Goal: Leave review/rating: Share an evaluation or opinion about a product, service, or content

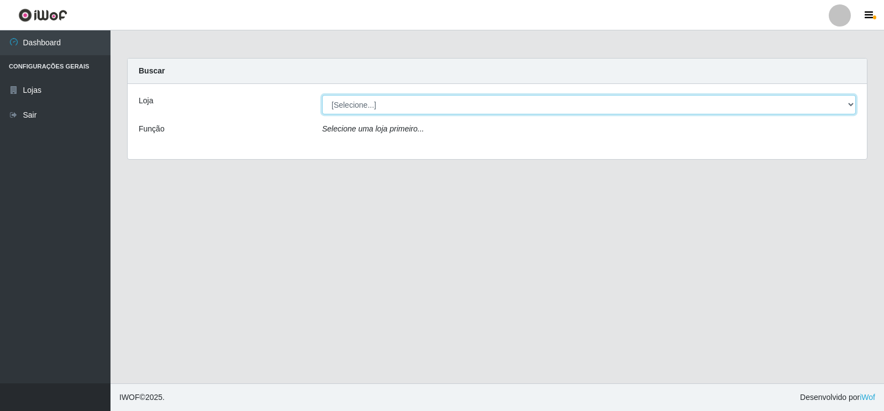
click at [367, 107] on select "[Selecione...] Atacado Vem - [STREET_ADDRESS]" at bounding box center [589, 104] width 534 height 19
select select "455"
click at [322, 95] on select "[Selecione...] Atacado Vem - [STREET_ADDRESS]" at bounding box center [589, 104] width 534 height 19
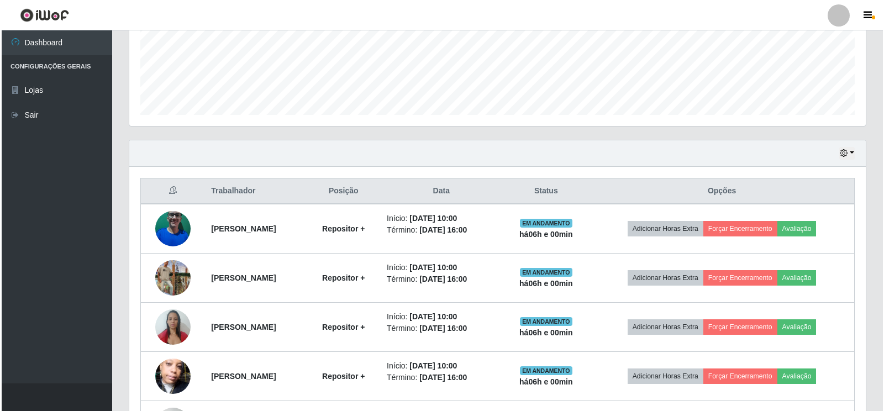
scroll to position [332, 0]
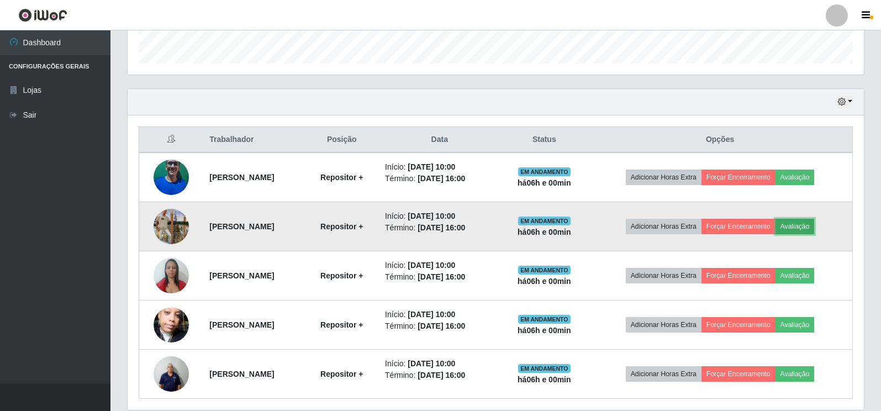
click at [811, 225] on button "Avaliação" at bounding box center [795, 226] width 39 height 15
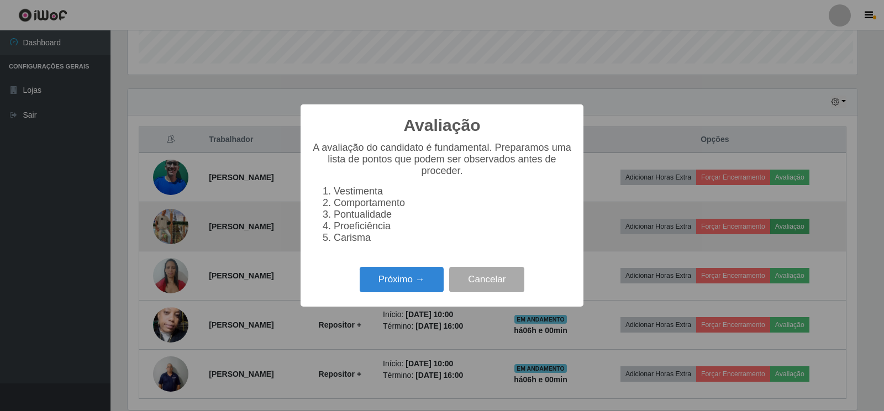
scroll to position [229, 730]
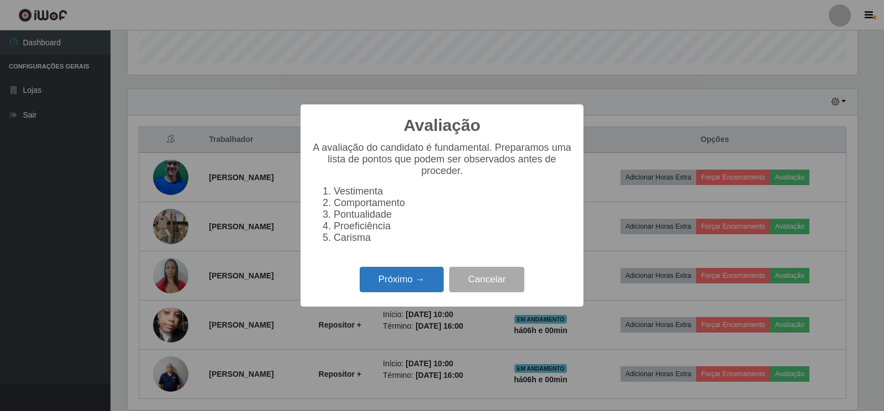
click at [392, 284] on button "Próximo →" at bounding box center [402, 280] width 84 height 26
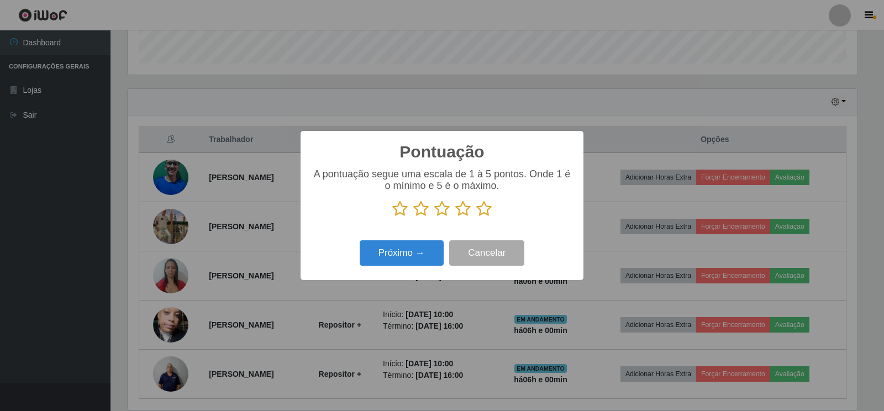
click at [484, 209] on icon at bounding box center [483, 209] width 15 height 17
click at [476, 217] on input "radio" at bounding box center [476, 217] width 0 height 0
click at [387, 255] on button "Próximo →" at bounding box center [402, 253] width 84 height 26
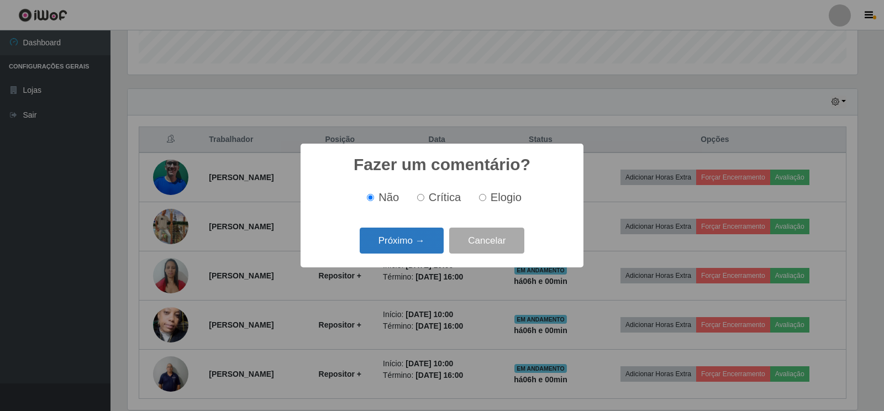
click at [400, 241] on button "Próximo →" at bounding box center [402, 241] width 84 height 26
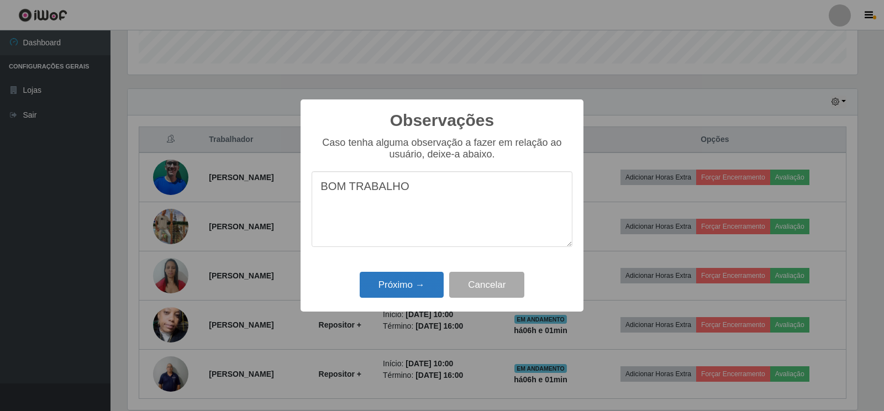
type textarea "BOM TRABALHO"
click at [386, 288] on button "Próximo →" at bounding box center [402, 285] width 84 height 26
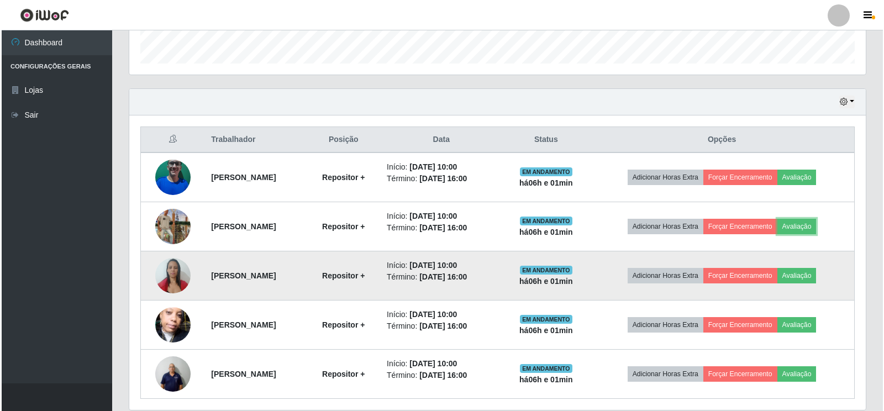
scroll to position [229, 737]
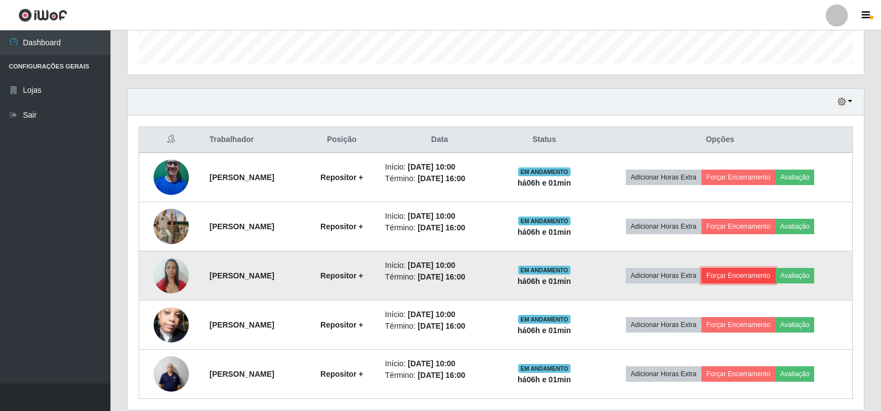
click at [761, 275] on button "Forçar Encerramento" at bounding box center [739, 275] width 74 height 15
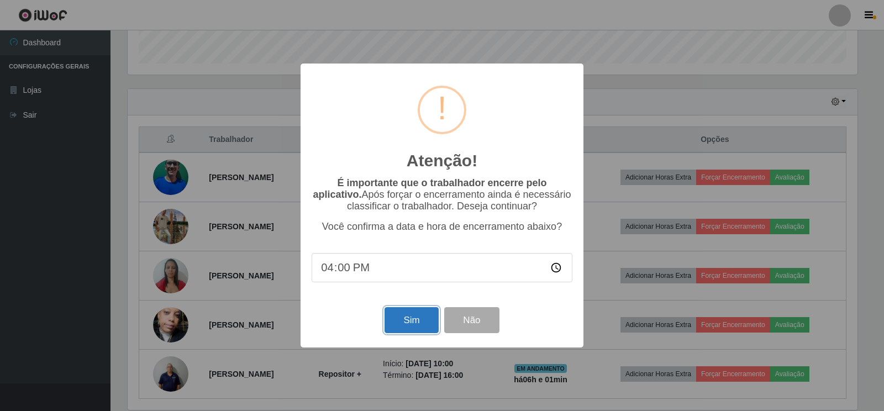
click at [409, 319] on button "Sim" at bounding box center [412, 320] width 54 height 26
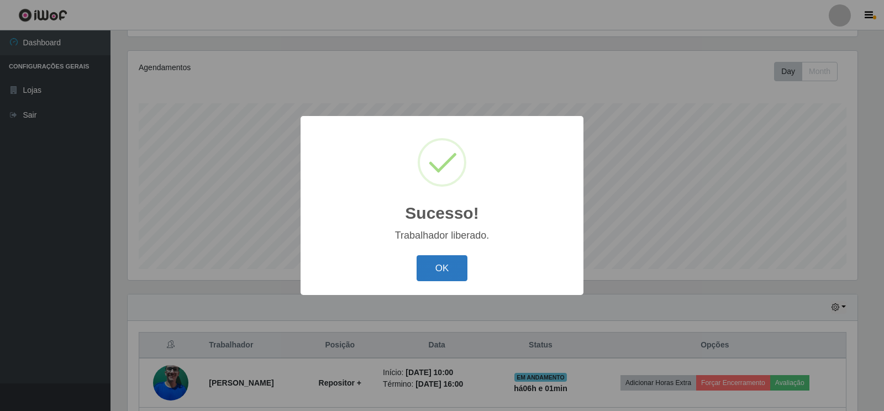
click at [434, 264] on button "OK" at bounding box center [442, 268] width 51 height 26
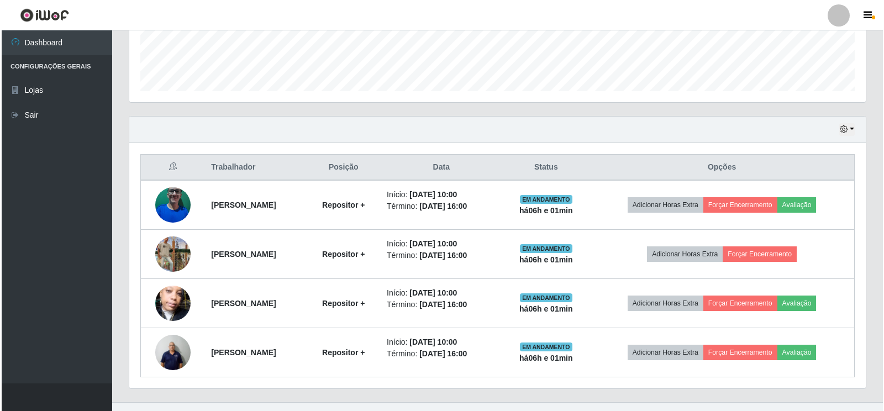
scroll to position [323, 0]
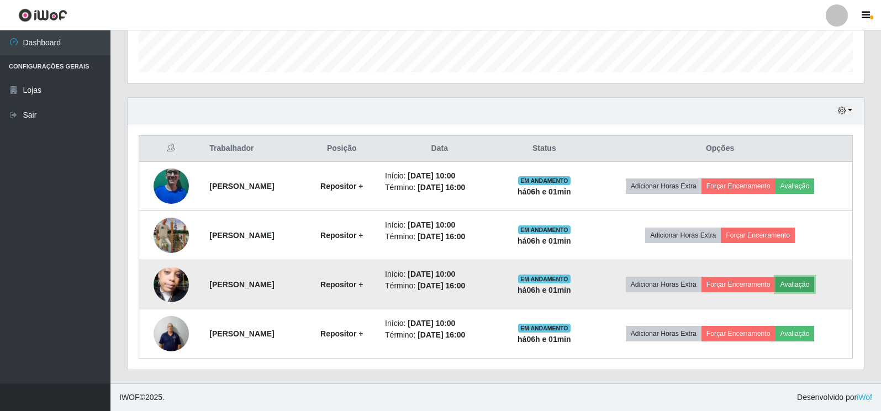
click at [810, 285] on button "Avaliação" at bounding box center [795, 284] width 39 height 15
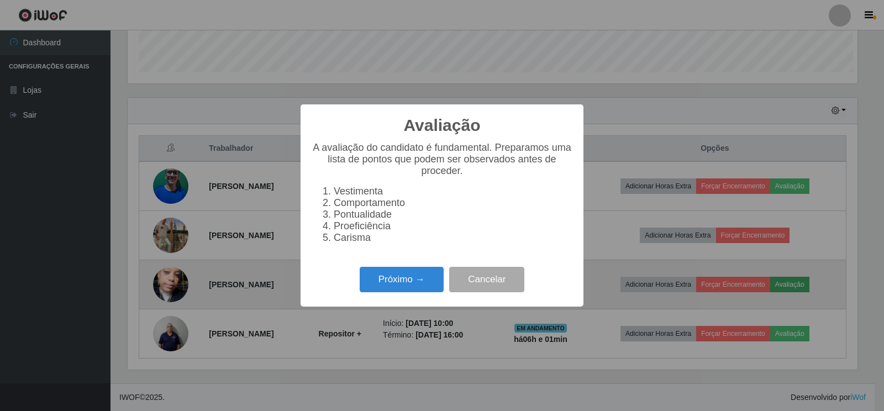
scroll to position [229, 730]
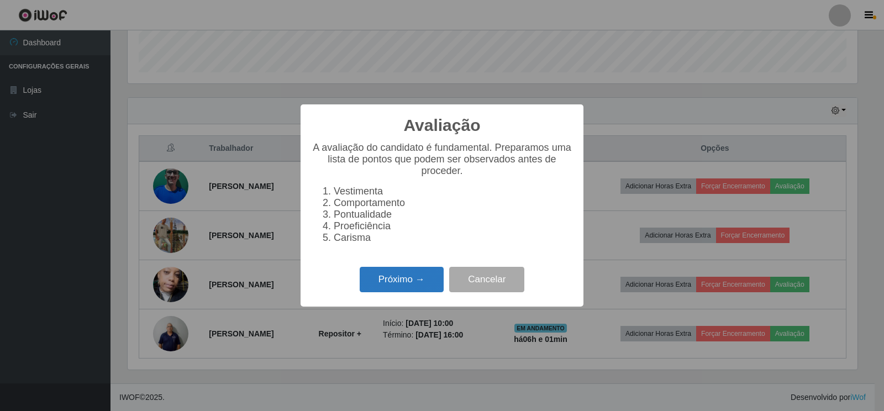
click at [403, 293] on button "Próximo →" at bounding box center [402, 280] width 84 height 26
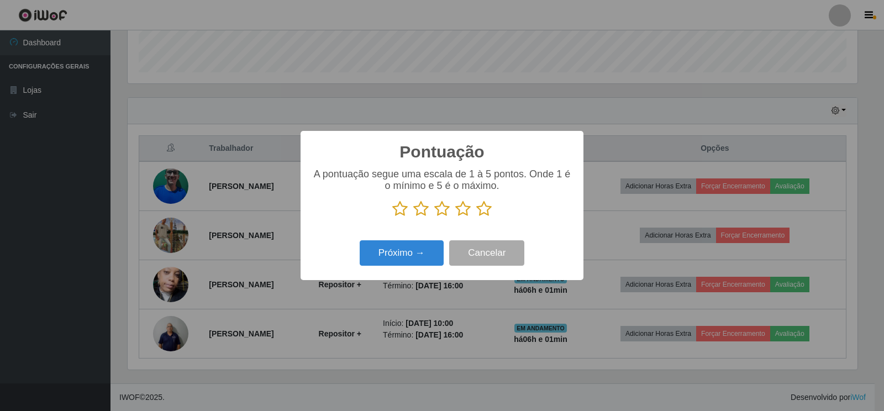
click at [486, 211] on icon at bounding box center [483, 209] width 15 height 17
click at [476, 217] on input "radio" at bounding box center [476, 217] width 0 height 0
click at [385, 258] on button "Próximo →" at bounding box center [402, 253] width 84 height 26
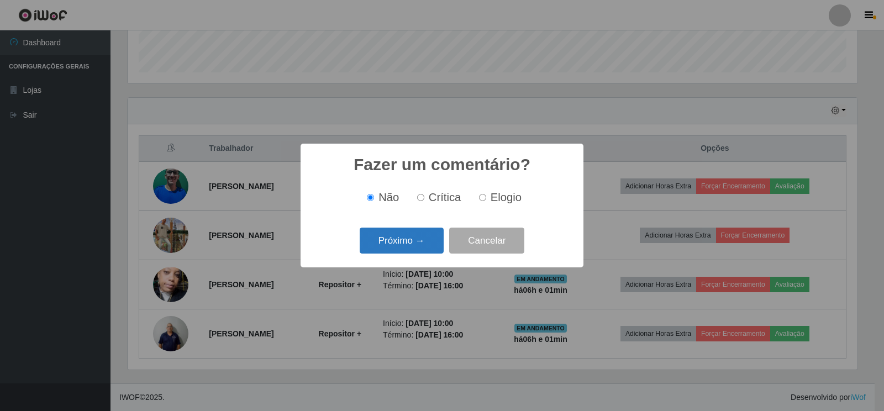
click at [386, 247] on button "Próximo →" at bounding box center [402, 241] width 84 height 26
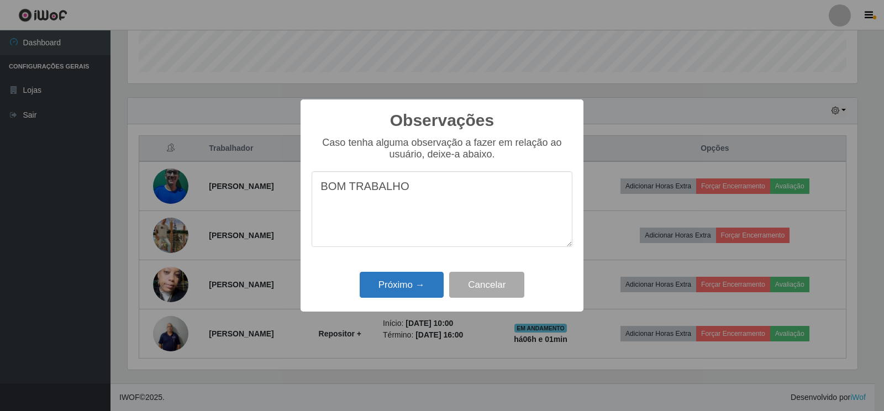
type textarea "BOM TRABALHO"
click at [379, 286] on button "Próximo →" at bounding box center [402, 285] width 84 height 26
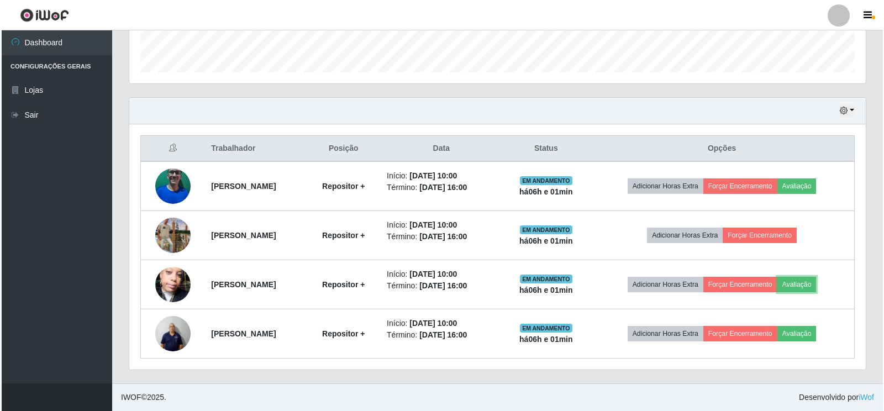
scroll to position [229, 737]
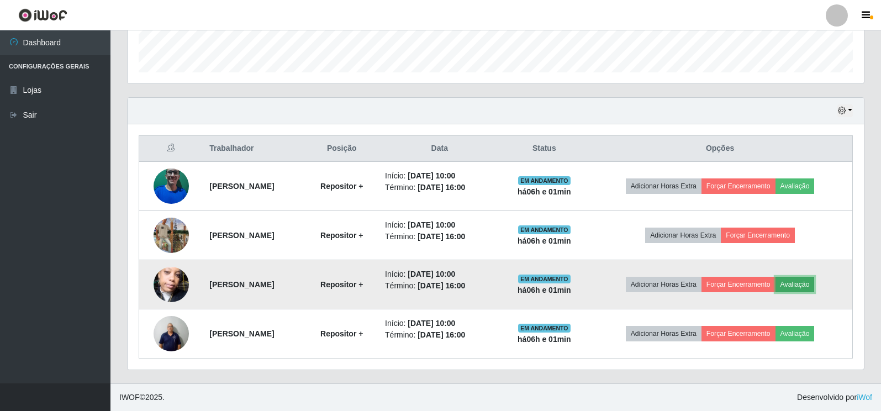
click at [815, 288] on button "Avaliação" at bounding box center [795, 284] width 39 height 15
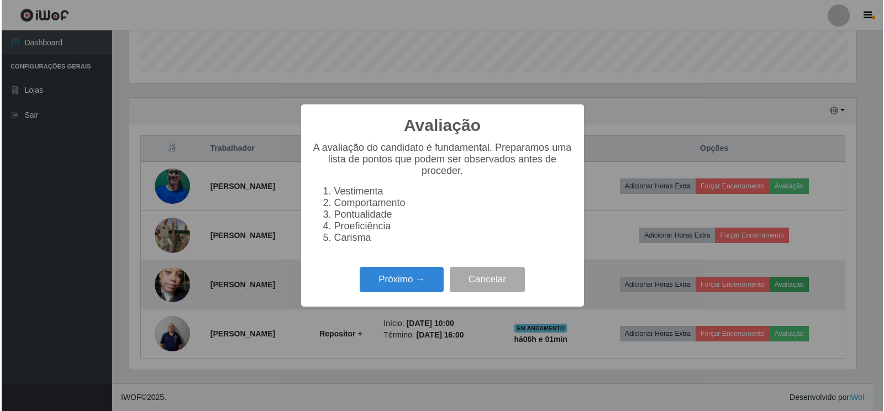
scroll to position [229, 730]
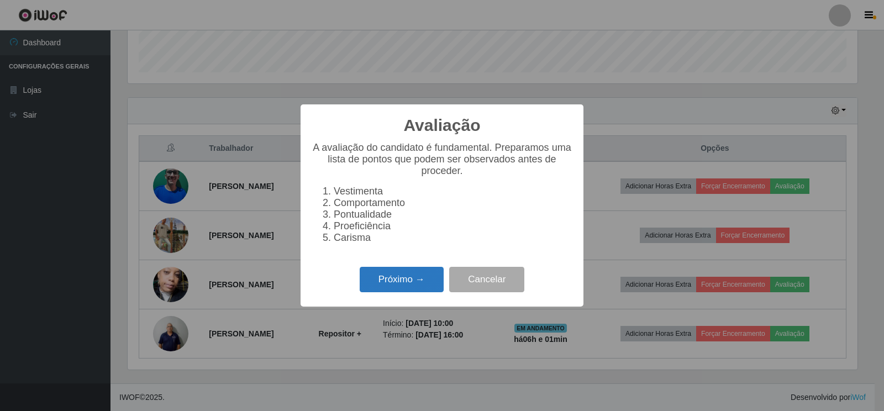
click at [386, 283] on button "Próximo →" at bounding box center [402, 280] width 84 height 26
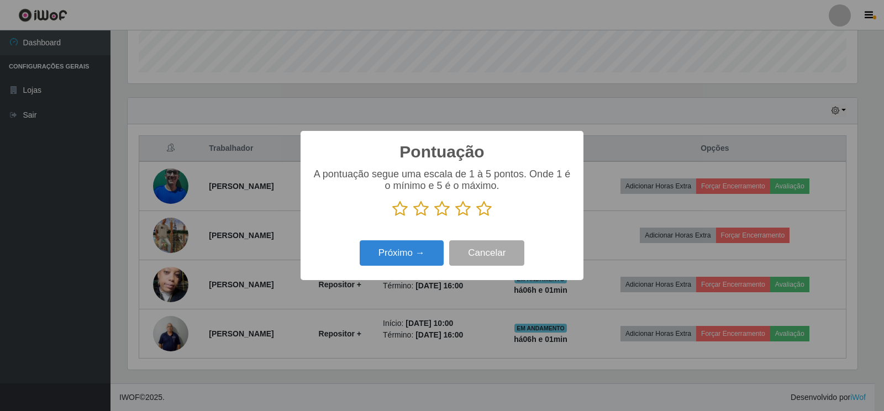
scroll to position [552364, 551864]
click at [478, 211] on icon at bounding box center [483, 209] width 15 height 17
click at [476, 217] on input "radio" at bounding box center [476, 217] width 0 height 0
click at [406, 255] on button "Próximo →" at bounding box center [402, 253] width 84 height 26
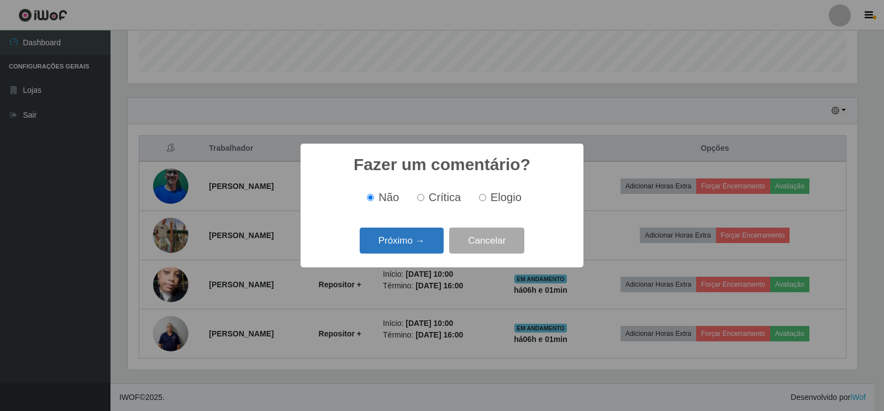
click at [393, 243] on button "Próximo →" at bounding box center [402, 241] width 84 height 26
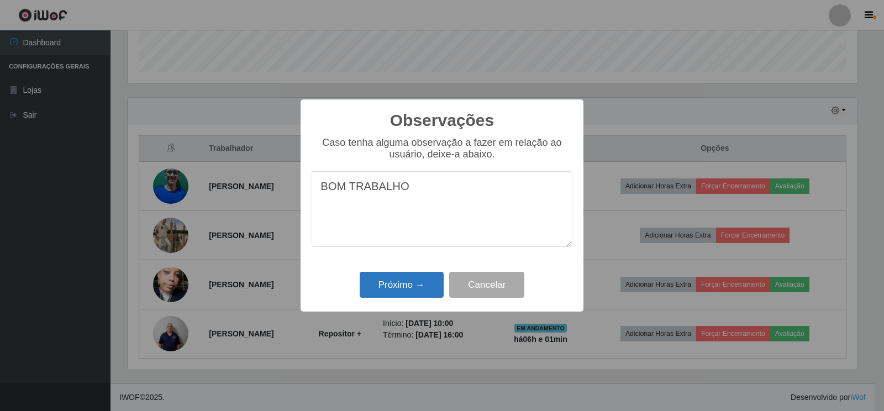
type textarea "BOM TRABALHO"
click at [381, 286] on button "Próximo →" at bounding box center [402, 285] width 84 height 26
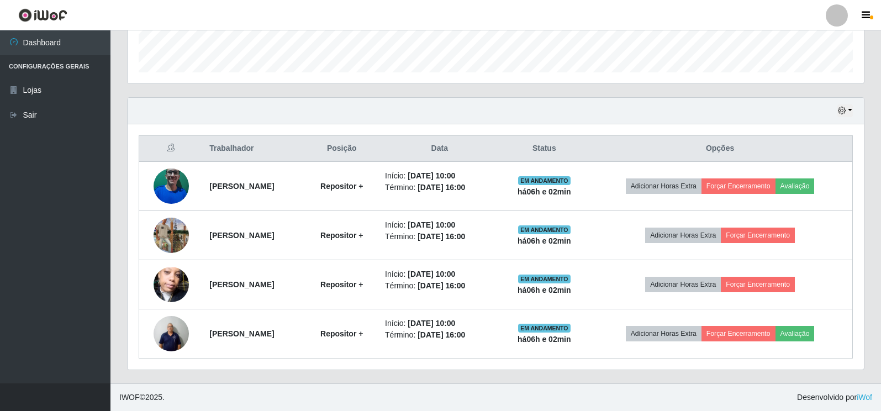
scroll to position [229, 737]
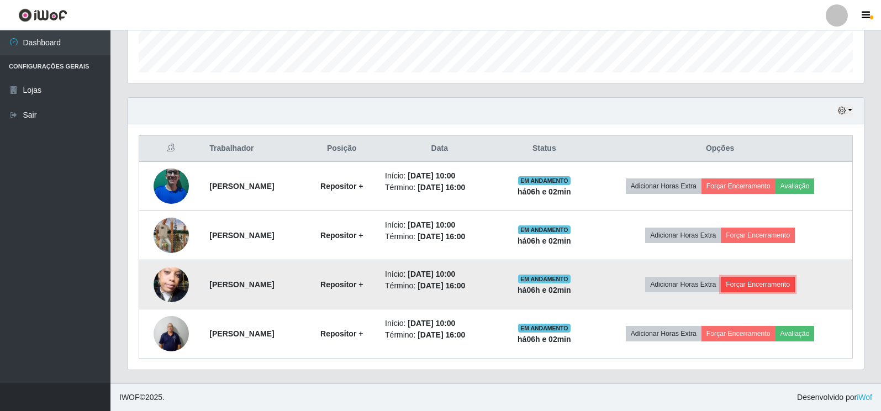
click at [780, 280] on button "Forçar Encerramento" at bounding box center [758, 284] width 74 height 15
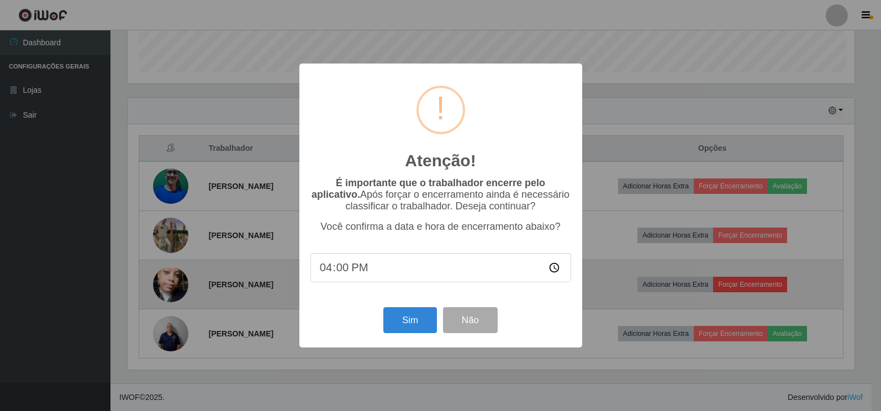
scroll to position [229, 730]
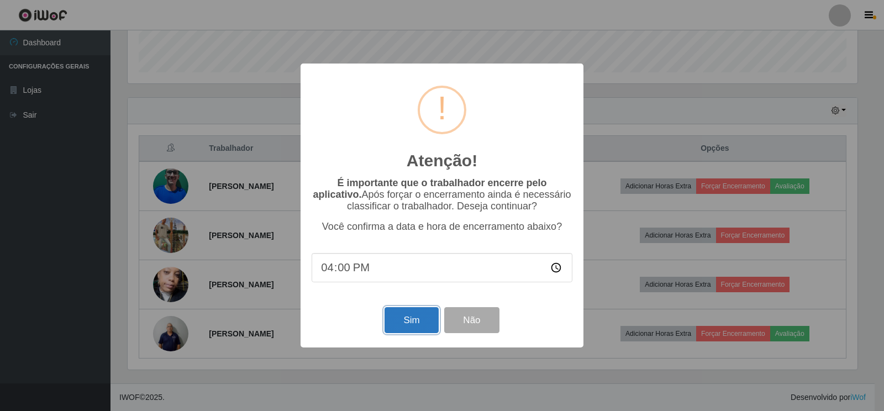
click at [404, 327] on button "Sim" at bounding box center [412, 320] width 54 height 26
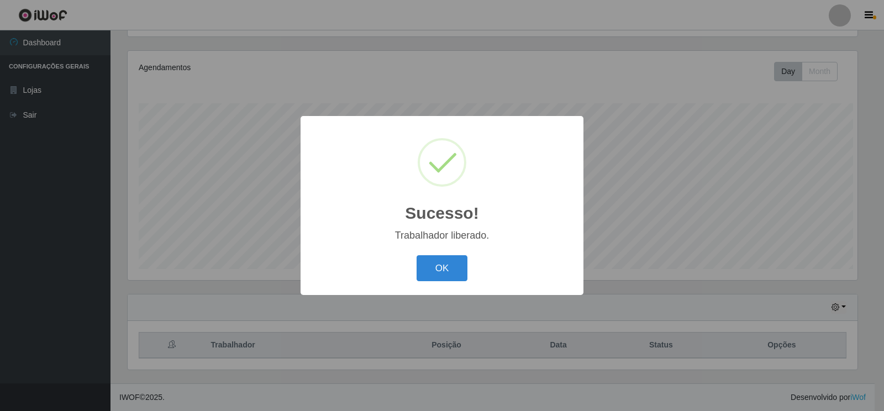
scroll to position [0, 0]
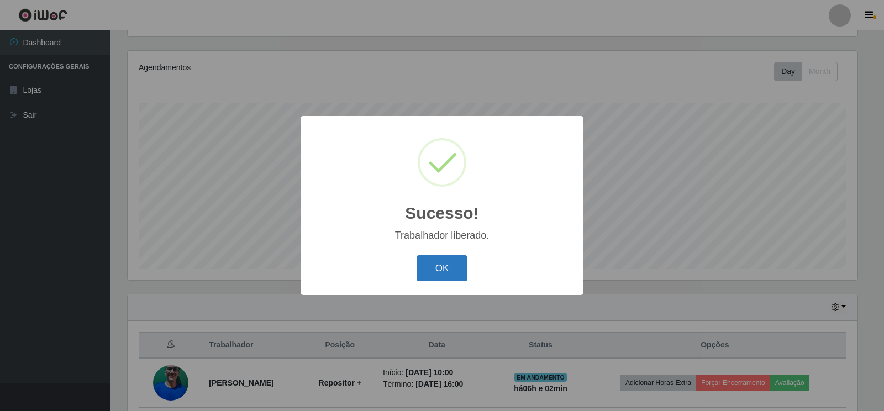
click at [454, 273] on button "OK" at bounding box center [442, 268] width 51 height 26
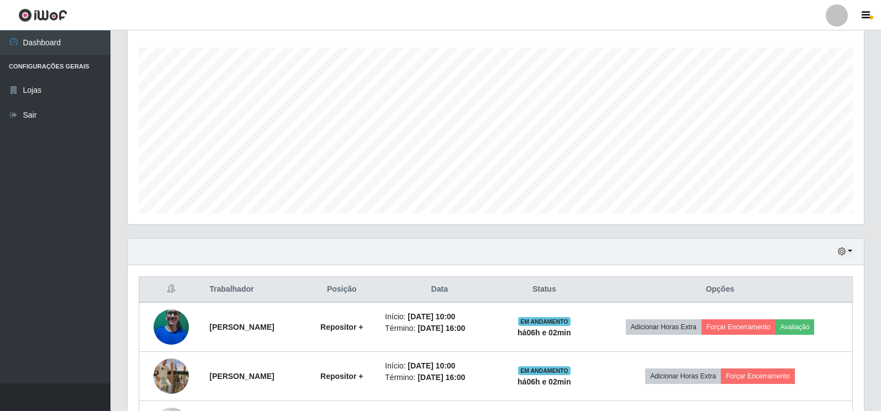
scroll to position [237, 0]
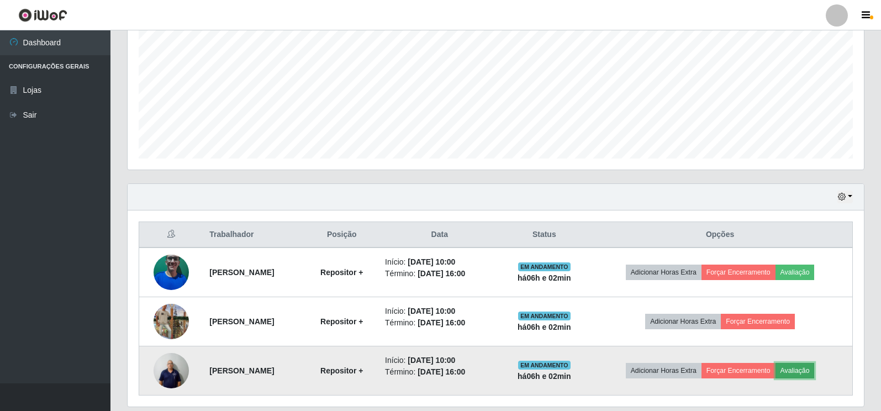
click at [806, 372] on button "Avaliação" at bounding box center [795, 370] width 39 height 15
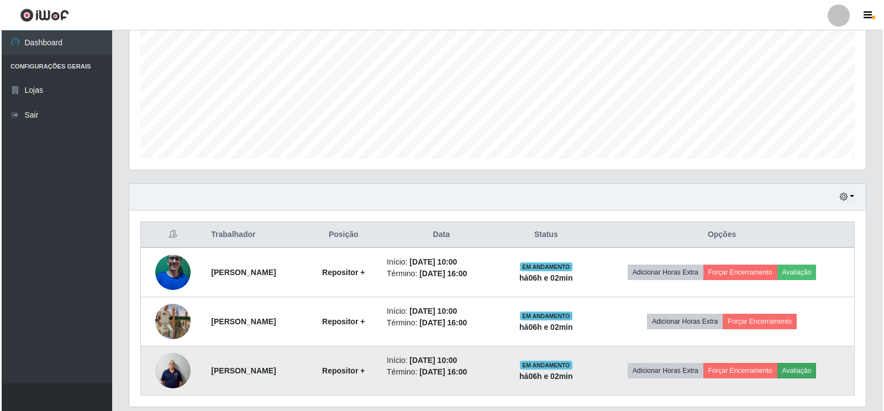
scroll to position [229, 730]
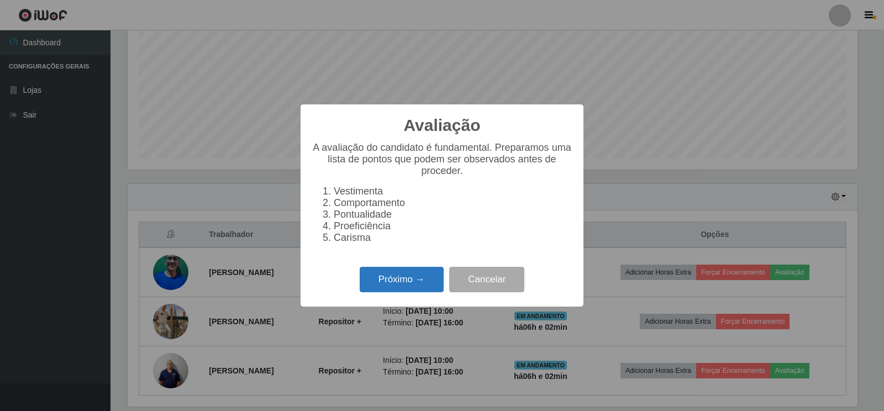
click at [397, 290] on button "Próximo →" at bounding box center [402, 280] width 84 height 26
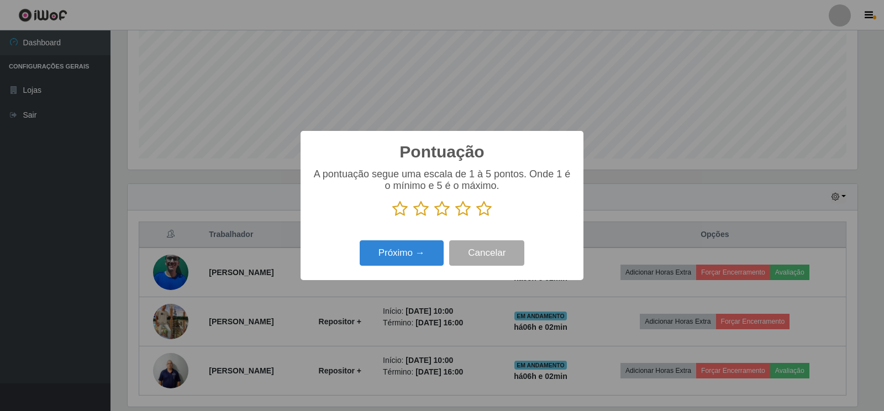
click at [480, 210] on icon at bounding box center [483, 209] width 15 height 17
click at [476, 217] on input "radio" at bounding box center [476, 217] width 0 height 0
click at [398, 262] on button "Próximo →" at bounding box center [402, 253] width 84 height 26
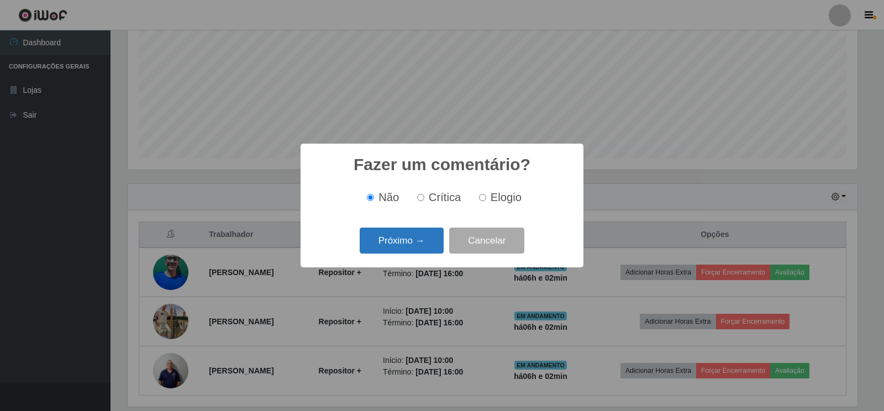
click at [386, 248] on button "Próximo →" at bounding box center [402, 241] width 84 height 26
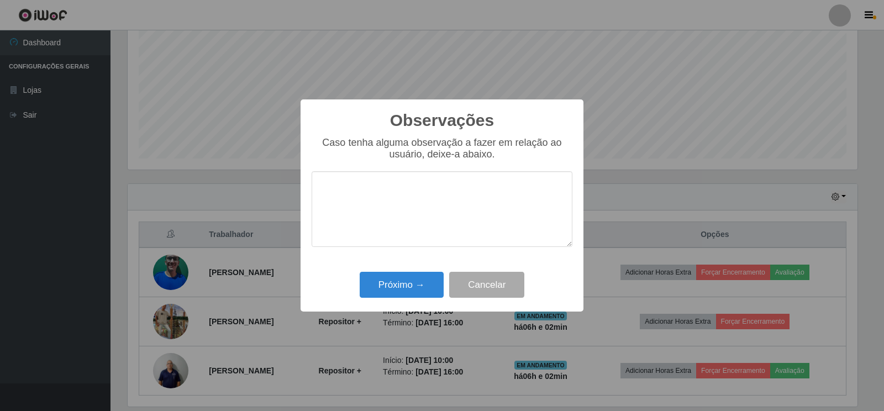
click at [413, 205] on textarea at bounding box center [442, 209] width 261 height 76
type textarea "BOM TRABALHO"
click at [406, 288] on button "Próximo →" at bounding box center [402, 285] width 84 height 26
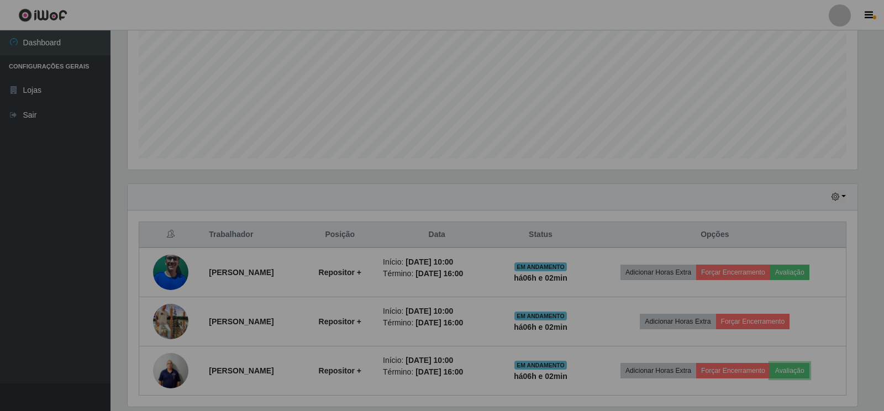
scroll to position [229, 737]
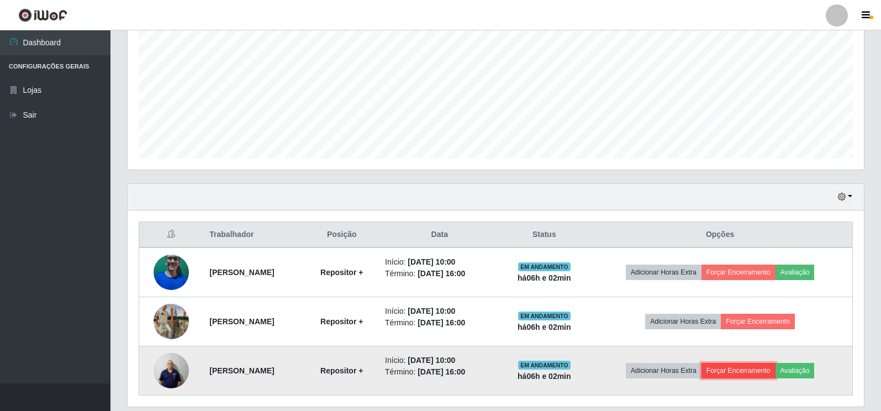
click at [732, 371] on button "Forçar Encerramento" at bounding box center [739, 370] width 74 height 15
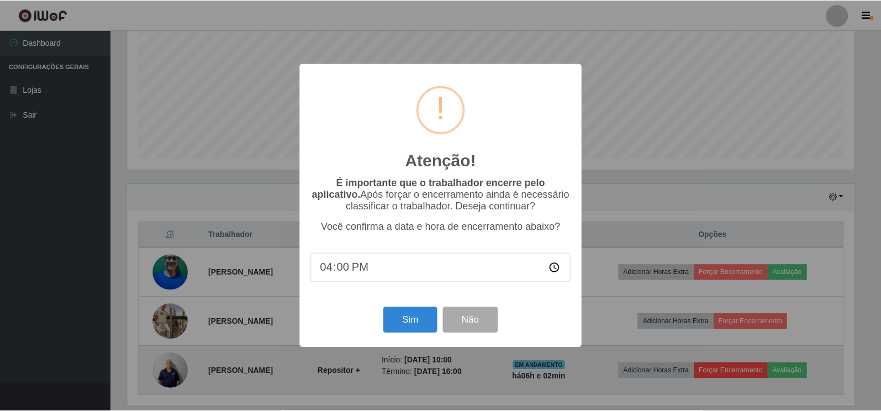
scroll to position [229, 730]
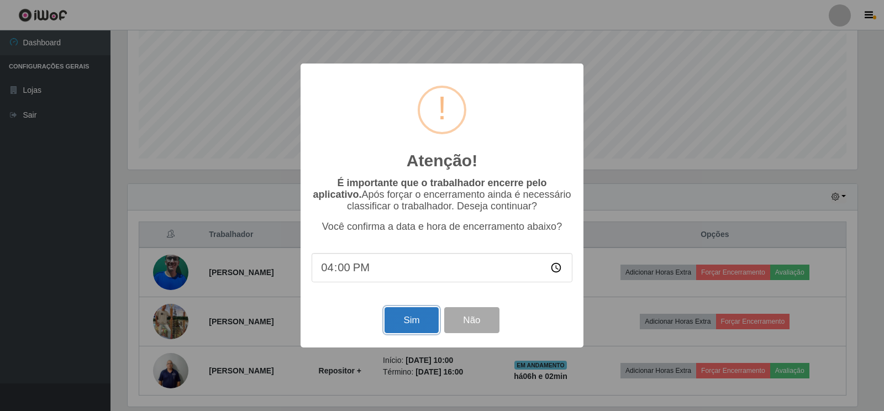
click at [398, 327] on button "Sim" at bounding box center [412, 320] width 54 height 26
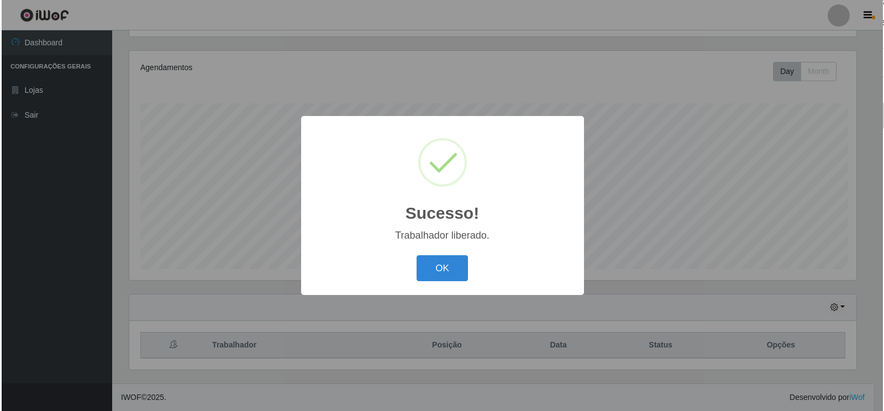
scroll to position [552364, 551864]
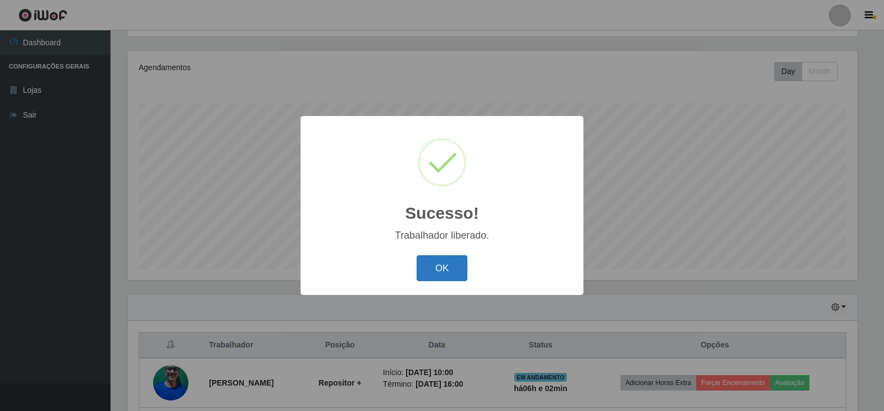
click at [434, 275] on button "OK" at bounding box center [442, 268] width 51 height 26
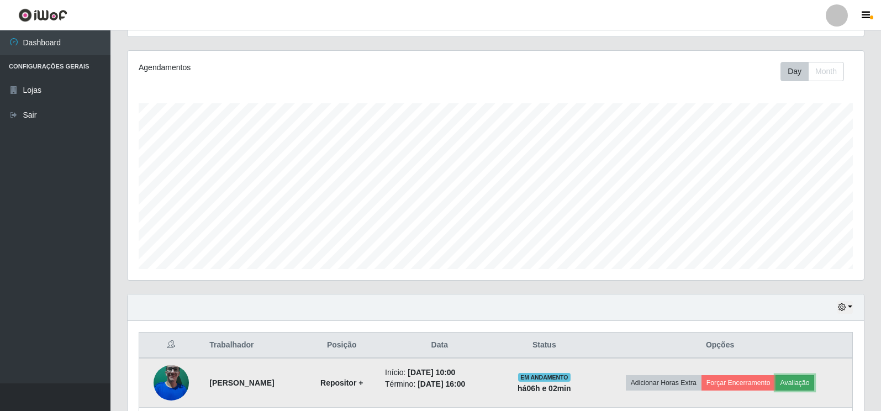
click at [803, 386] on button "Avaliação" at bounding box center [795, 382] width 39 height 15
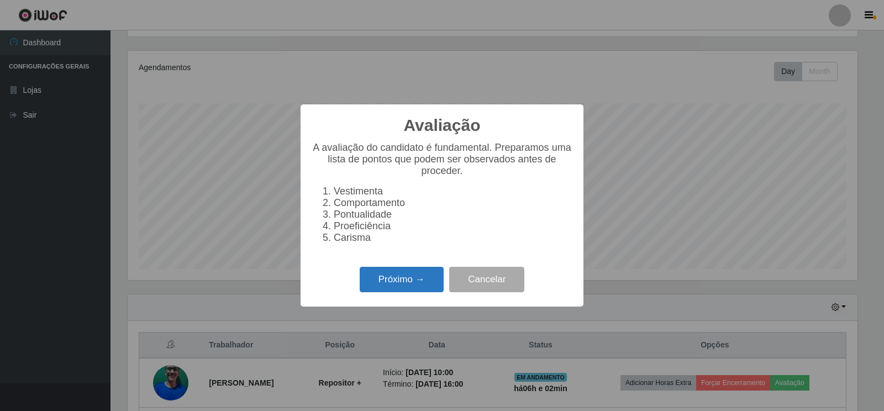
click at [388, 286] on button "Próximo →" at bounding box center [402, 280] width 84 height 26
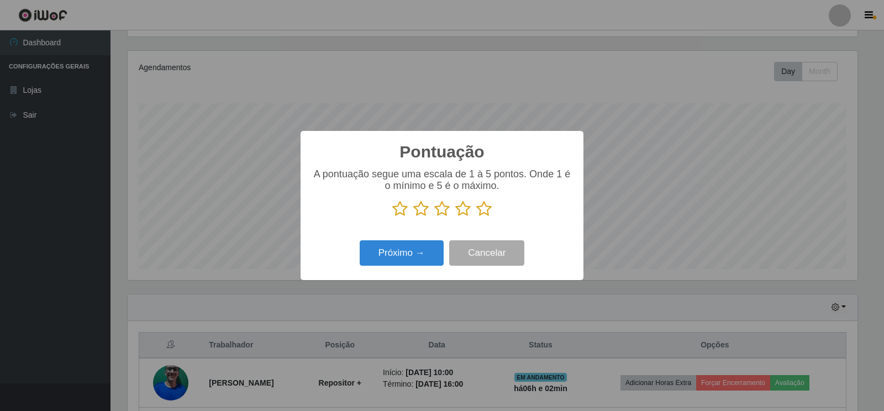
click at [485, 208] on icon at bounding box center [483, 209] width 15 height 17
click at [476, 217] on input "radio" at bounding box center [476, 217] width 0 height 0
click at [396, 262] on button "Próximo →" at bounding box center [402, 253] width 84 height 26
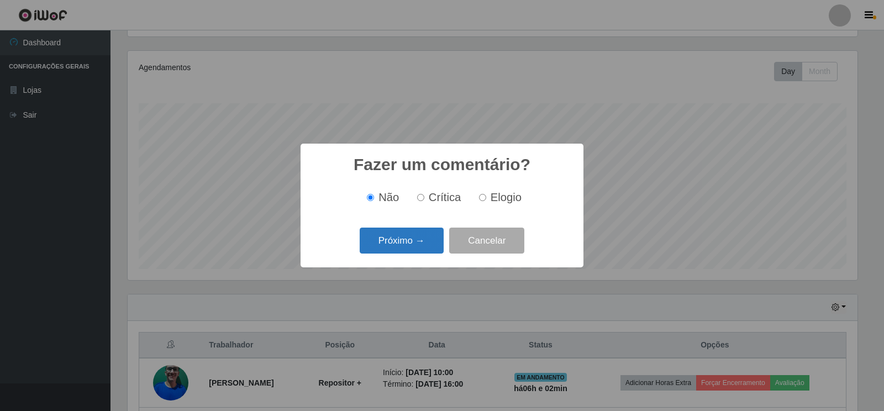
click at [391, 246] on button "Próximo →" at bounding box center [402, 241] width 84 height 26
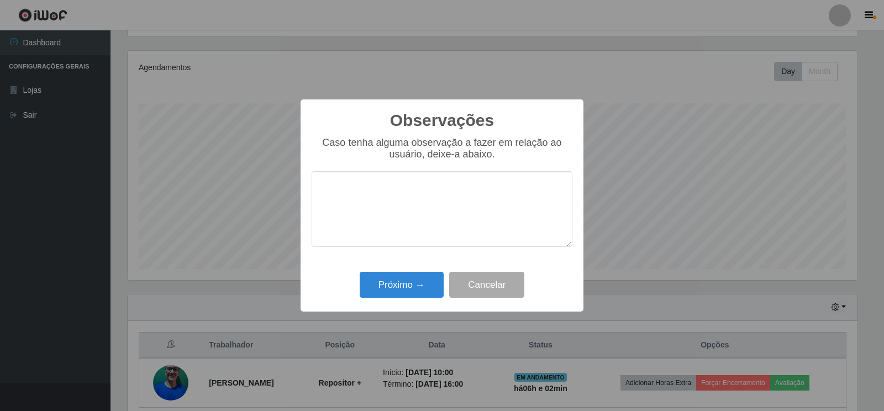
click at [438, 201] on textarea at bounding box center [442, 209] width 261 height 76
type textarea "BOMTRABALHO"
click at [401, 292] on button "Próximo →" at bounding box center [402, 285] width 84 height 26
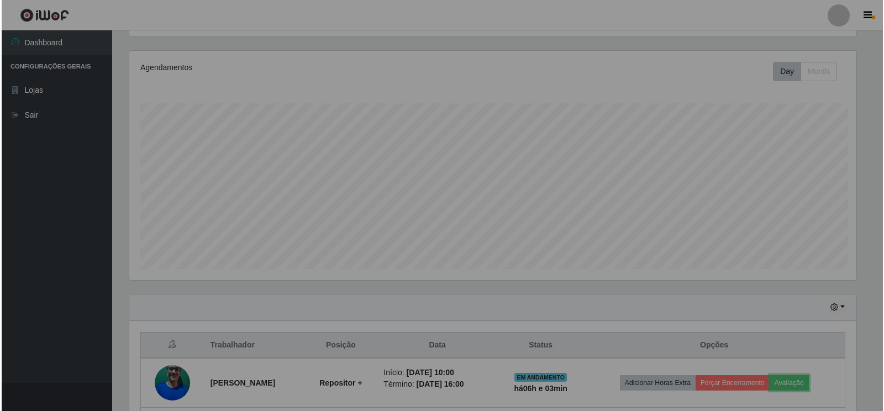
scroll to position [229, 737]
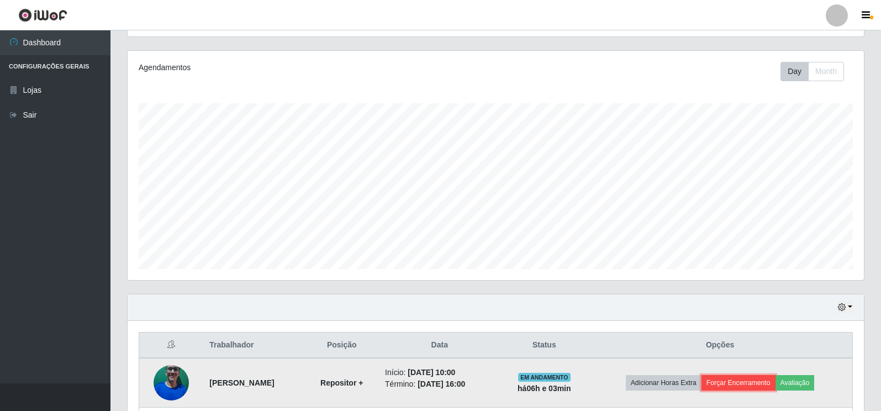
click at [729, 387] on button "Forçar Encerramento" at bounding box center [739, 382] width 74 height 15
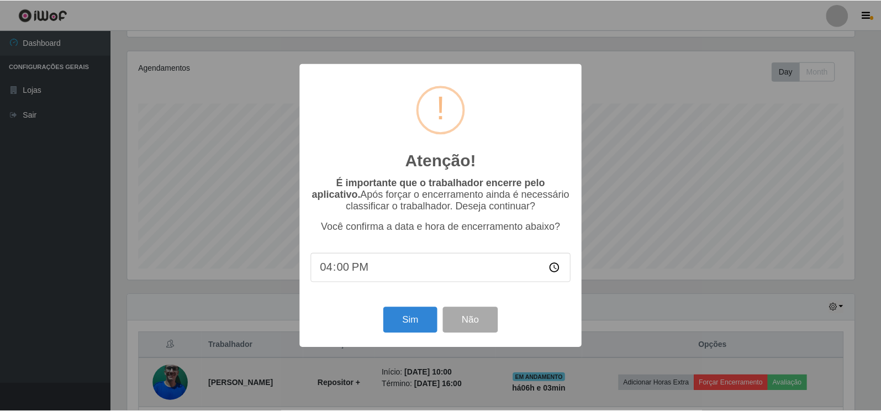
scroll to position [229, 730]
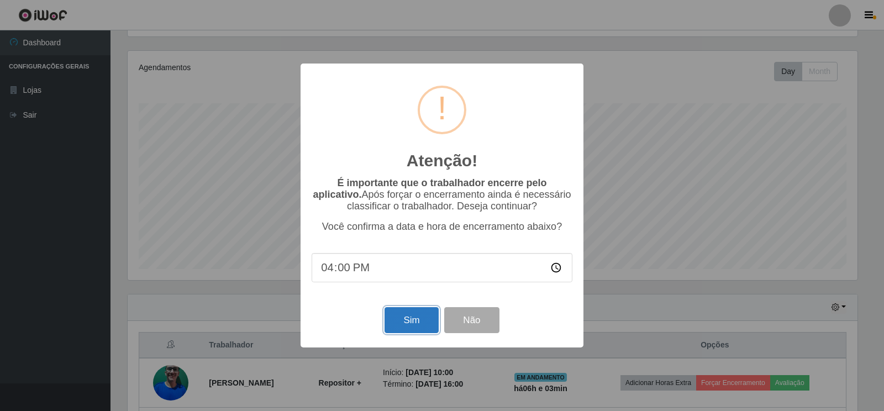
click at [400, 325] on button "Sim" at bounding box center [412, 320] width 54 height 26
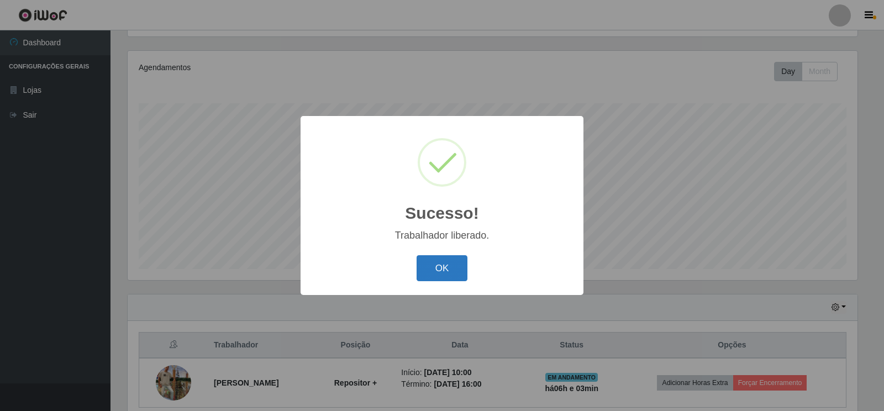
click at [444, 275] on button "OK" at bounding box center [442, 268] width 51 height 26
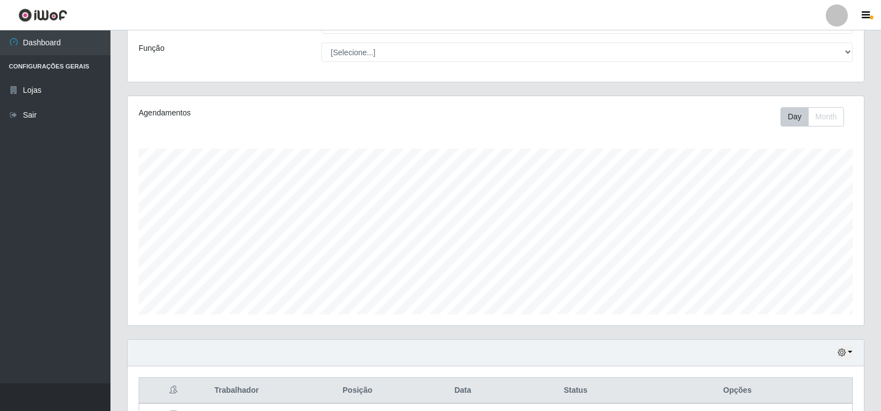
scroll to position [0, 0]
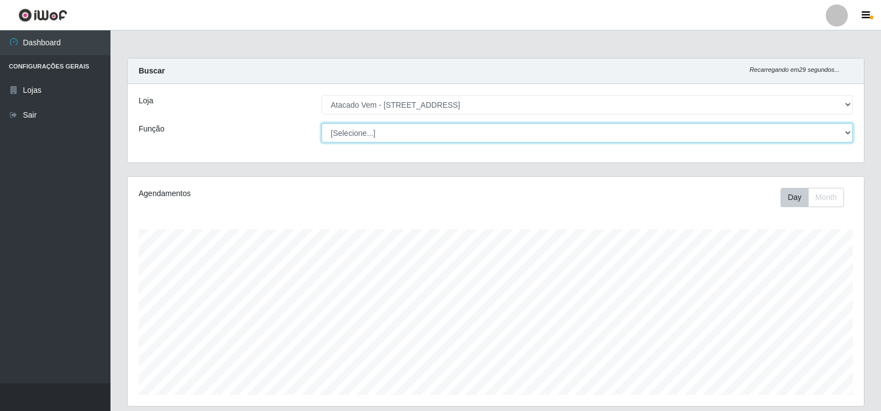
click at [354, 135] on select "[Selecione...] Carregador e Descarregador de Caminhão Carregador e Descarregado…" at bounding box center [588, 132] width 532 height 19
select select "82"
click at [322, 123] on select "[Selecione...] Carregador e Descarregador de Caminhão Carregador e Descarregado…" at bounding box center [588, 132] width 532 height 19
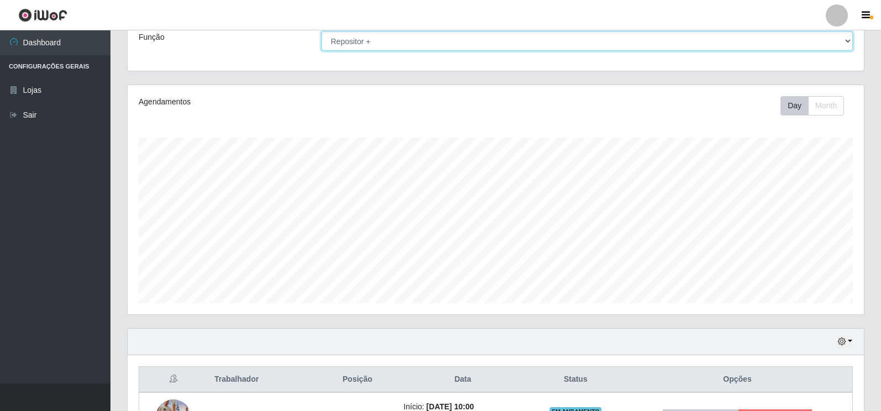
scroll to position [175, 0]
